Goal: Check status: Check status

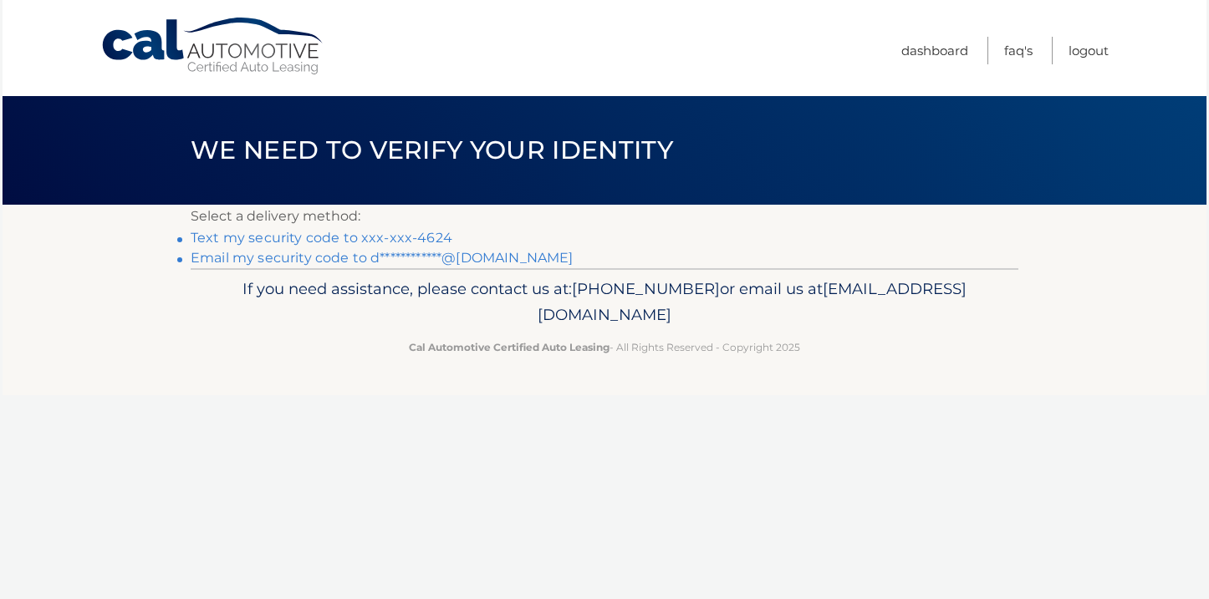
click at [392, 237] on link "Text my security code to xxx-xxx-4624" at bounding box center [322, 238] width 262 height 16
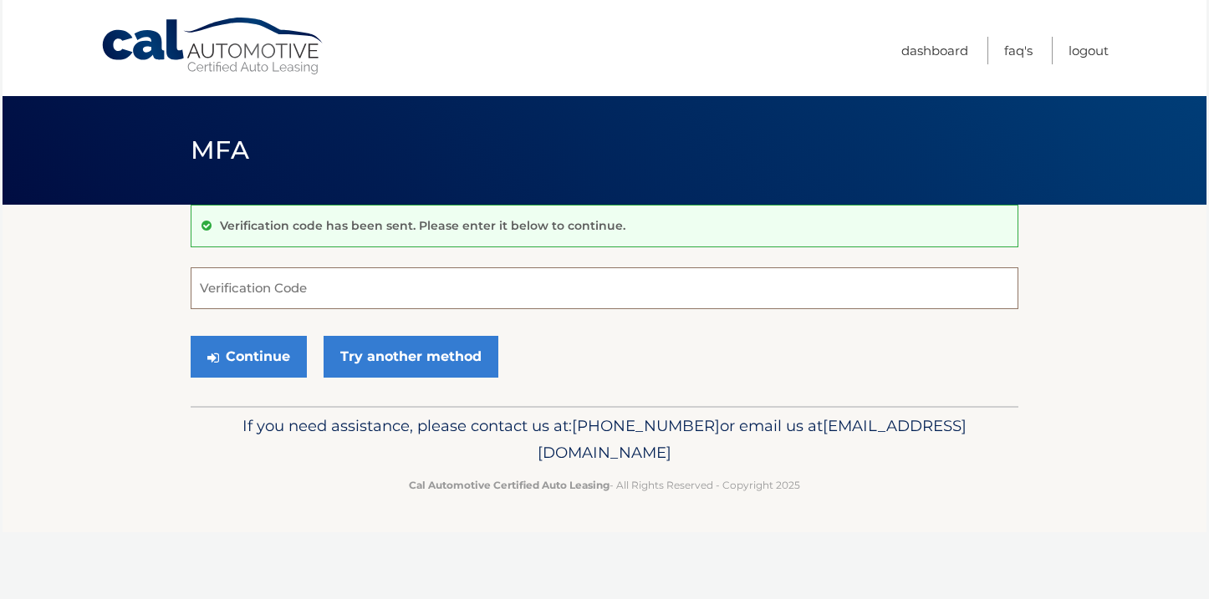
click at [303, 293] on input "Verification Code" at bounding box center [605, 289] width 828 height 42
type input "649579"
click at [272, 359] on button "Continue" at bounding box center [249, 357] width 116 height 42
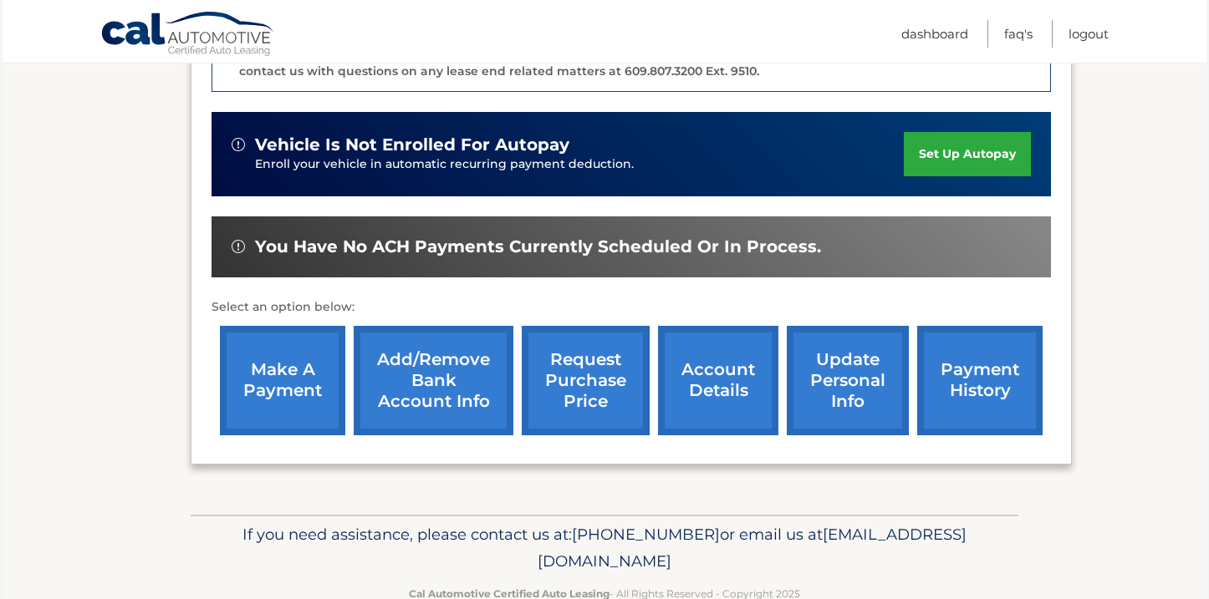
scroll to position [490, 0]
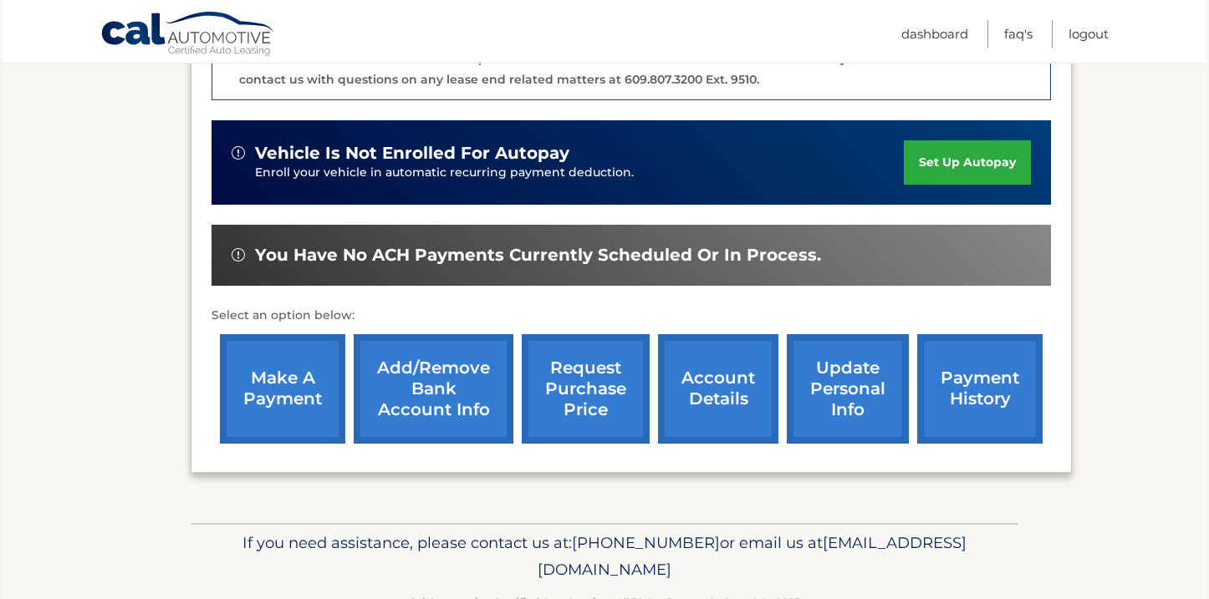
click at [726, 381] on link "account details" at bounding box center [718, 389] width 120 height 110
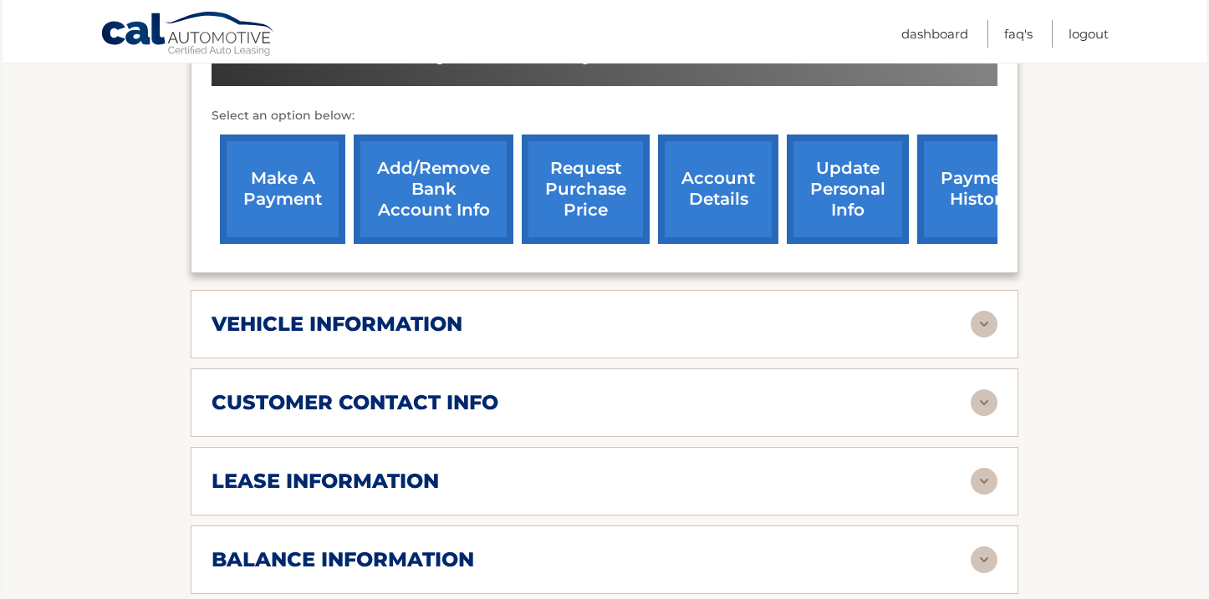
scroll to position [611, 0]
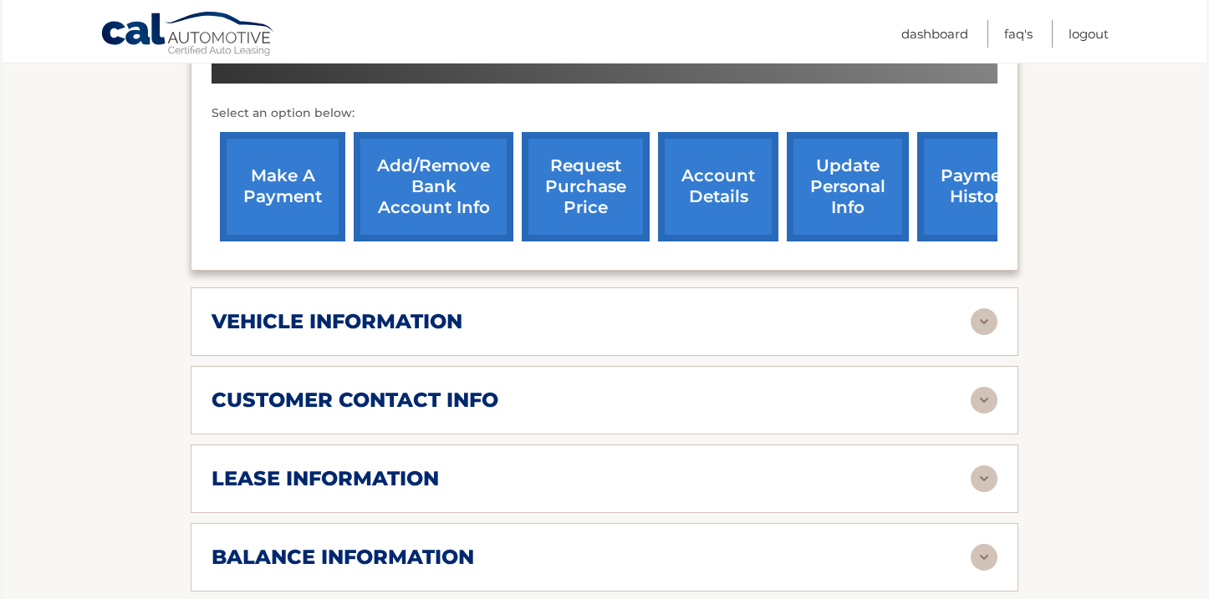
click at [989, 308] on img at bounding box center [984, 321] width 27 height 27
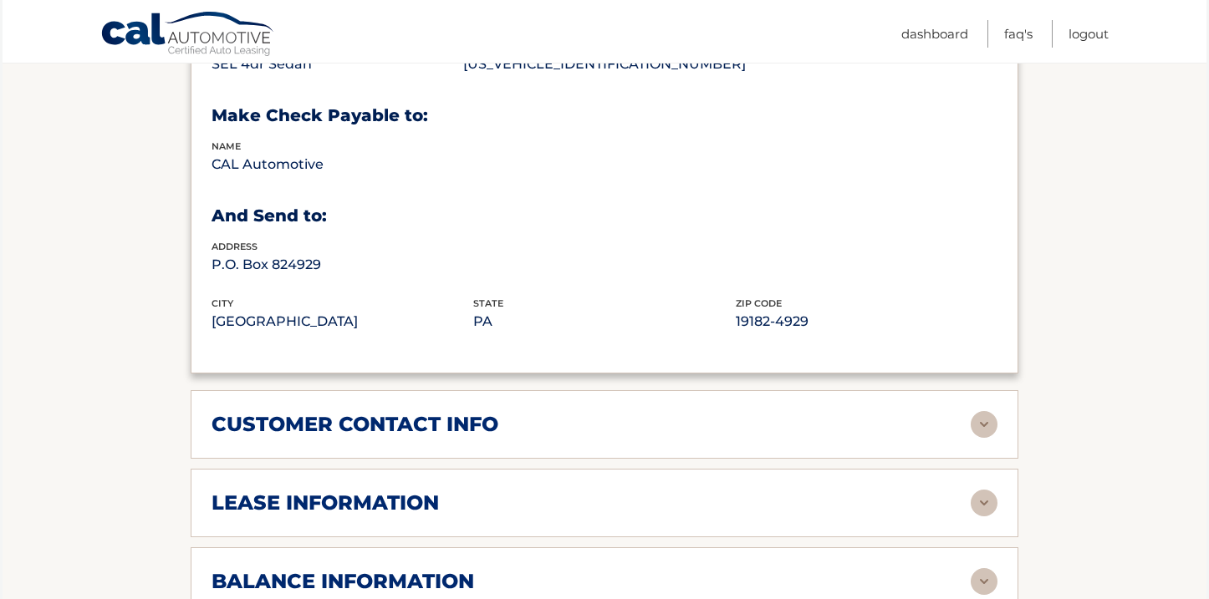
scroll to position [1018, 0]
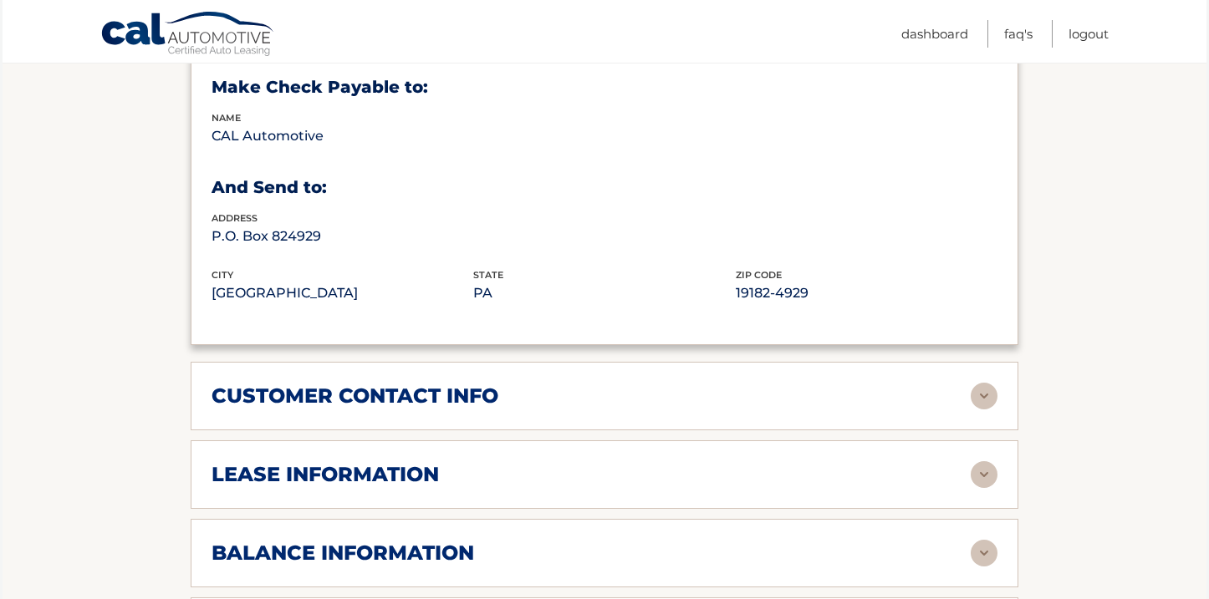
click at [990, 383] on img at bounding box center [984, 396] width 27 height 27
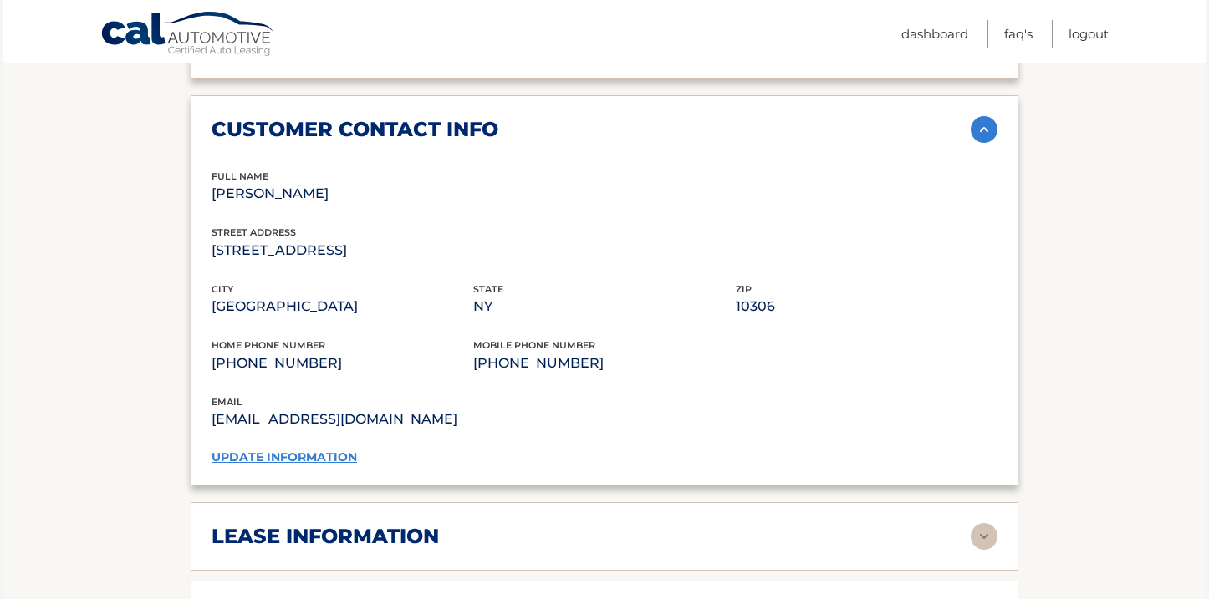
scroll to position [1328, 0]
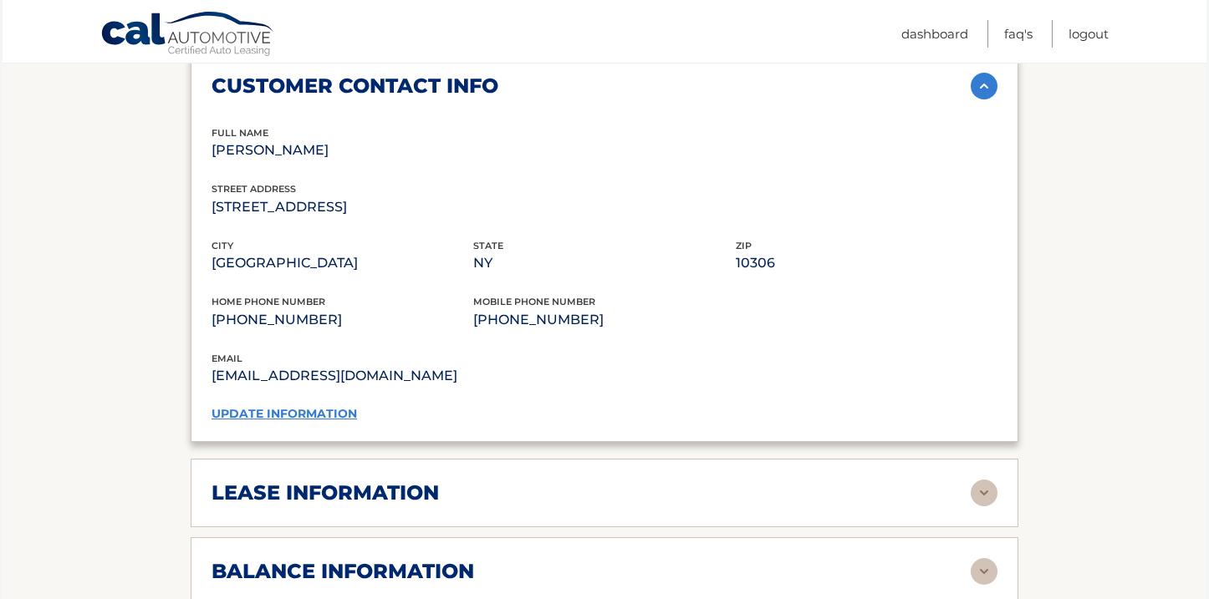
click at [982, 480] on img at bounding box center [984, 493] width 27 height 27
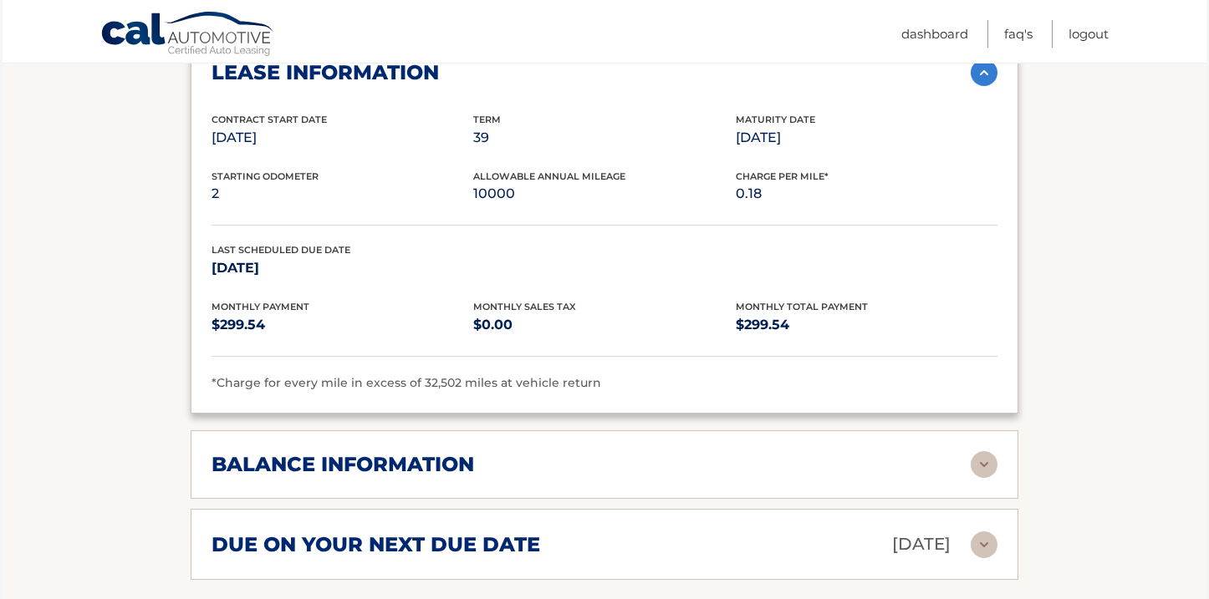
scroll to position [1751, 0]
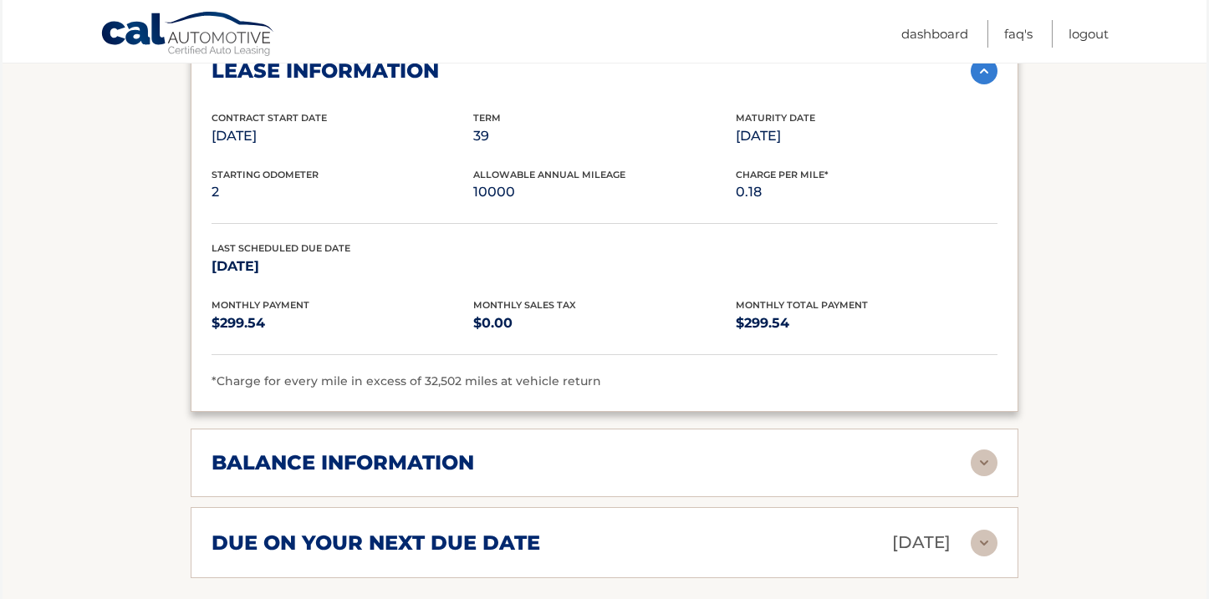
click at [981, 450] on img at bounding box center [984, 463] width 27 height 27
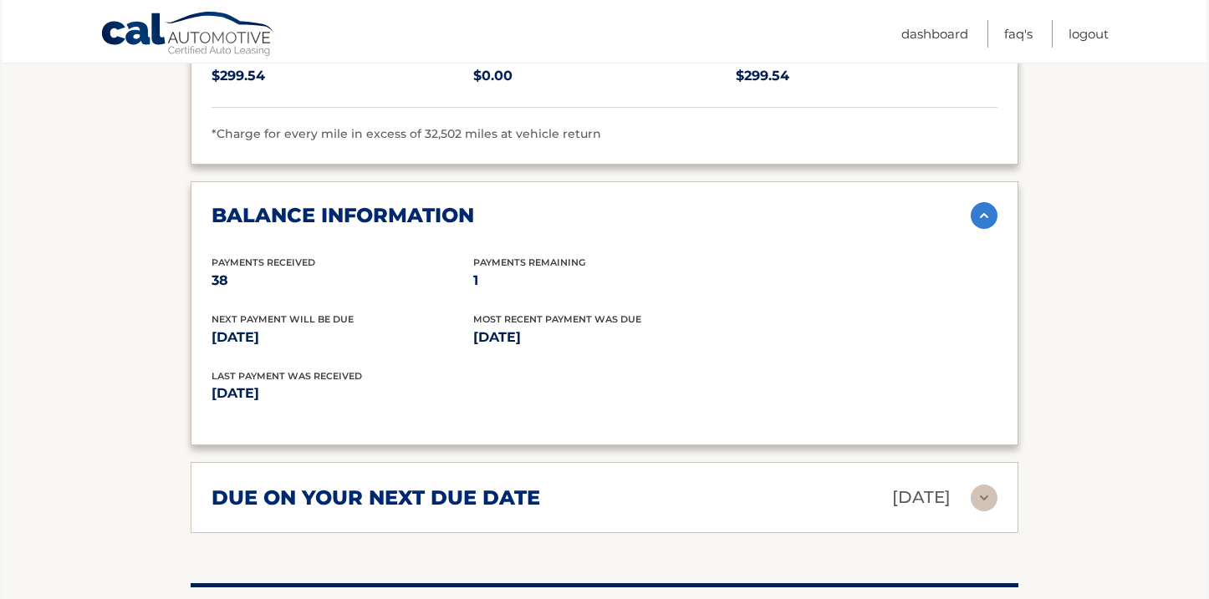
scroll to position [1998, 0]
click at [993, 485] on img at bounding box center [984, 498] width 27 height 27
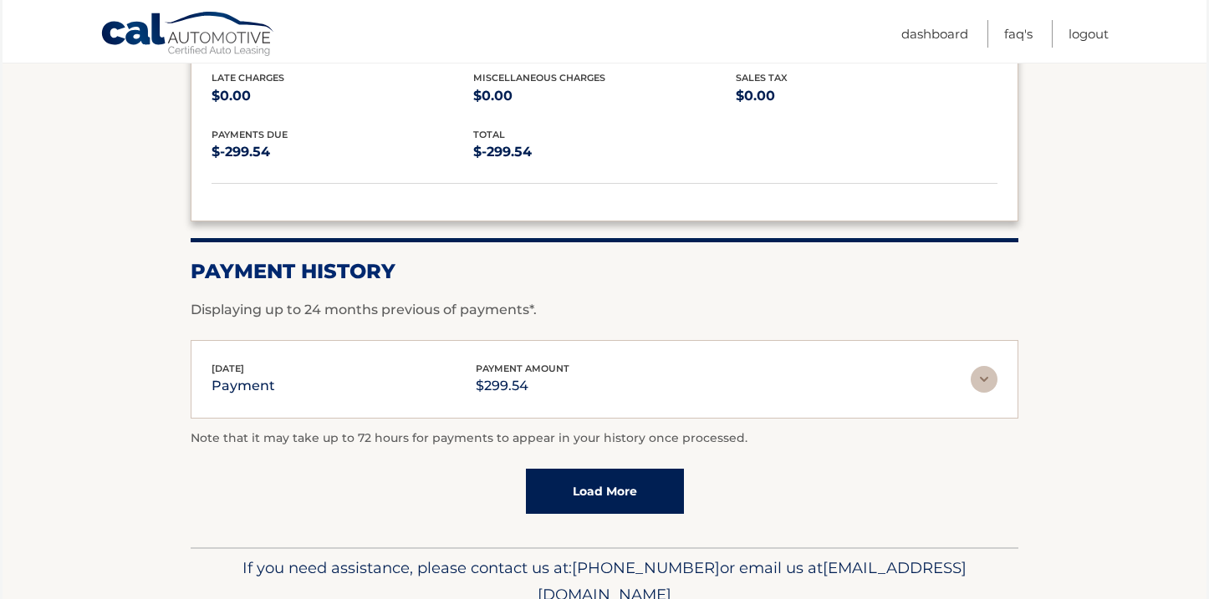
scroll to position [2468, 0]
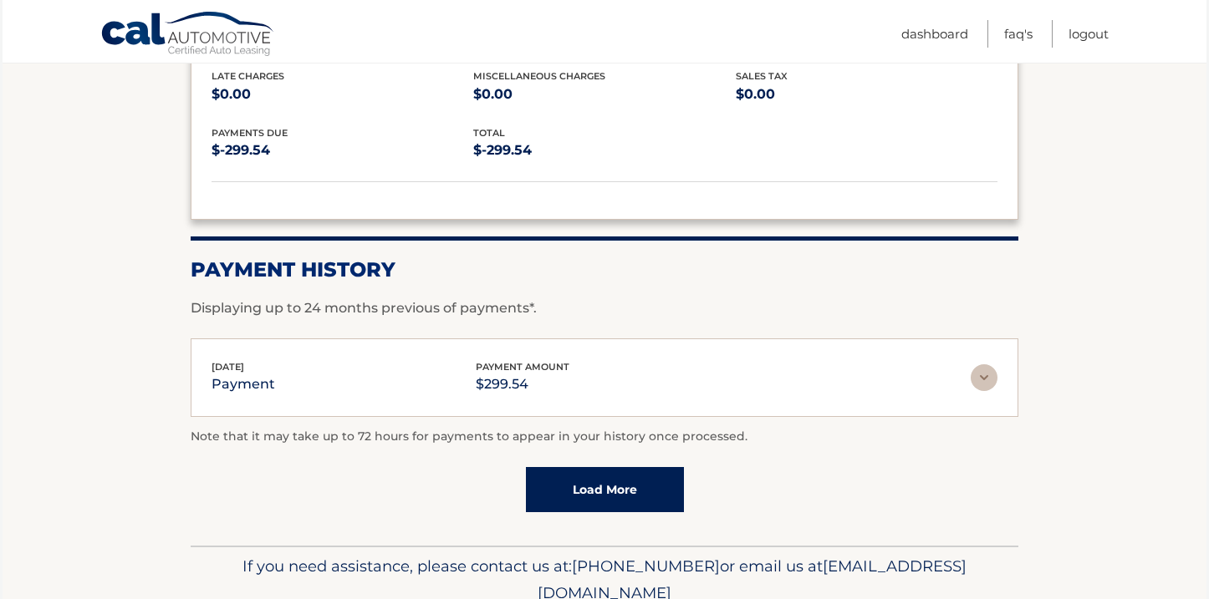
click at [659, 467] on link "Load More" at bounding box center [605, 489] width 158 height 45
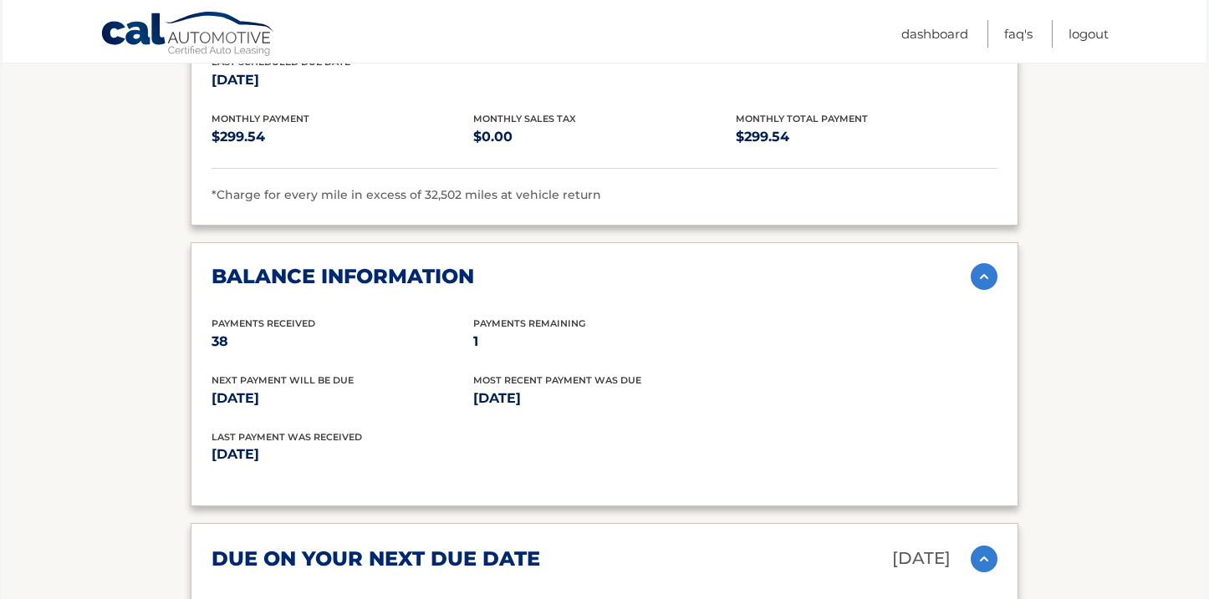
scroll to position [1971, 0]
